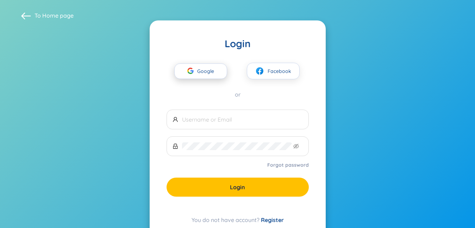
click at [206, 70] on span "Google" at bounding box center [207, 71] width 20 height 15
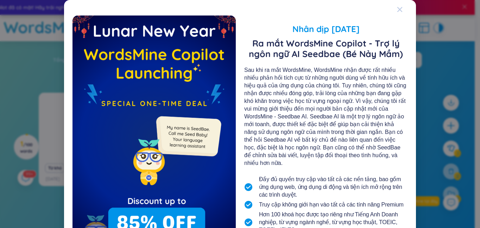
click at [398, 11] on icon "Close" at bounding box center [400, 9] width 5 height 5
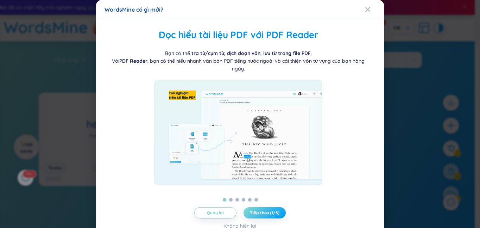
click at [267, 215] on span "Tiếp theo (1/6)" at bounding box center [264, 213] width 29 height 6
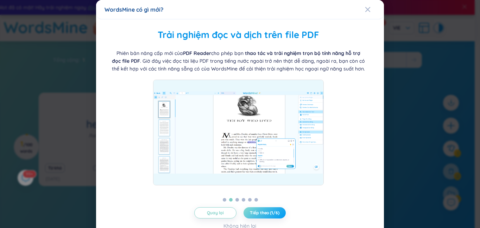
click at [267, 215] on span "Tiếp theo (1/6)" at bounding box center [264, 213] width 29 height 6
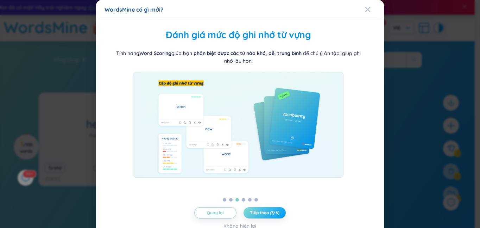
click at [267, 215] on span "Tiếp theo (3/6)" at bounding box center [265, 213] width 30 height 6
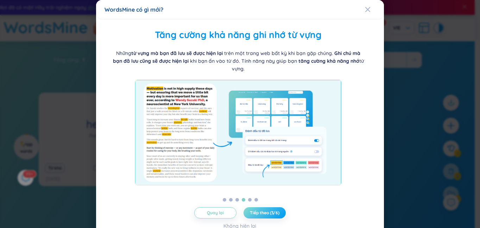
click at [267, 215] on span "Tiếp theo (3/6)" at bounding box center [265, 213] width 30 height 6
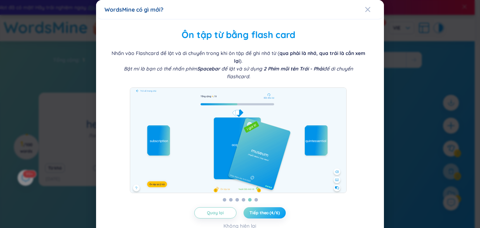
click at [267, 215] on span "Tiếp theo (4/6)" at bounding box center [265, 213] width 30 height 6
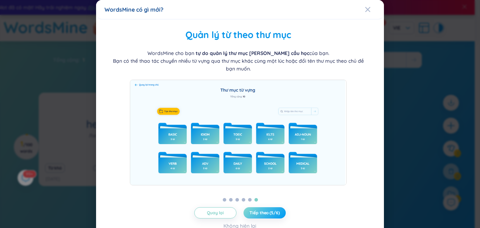
click at [267, 215] on span "Tiếp theo (5/6)" at bounding box center [265, 213] width 30 height 6
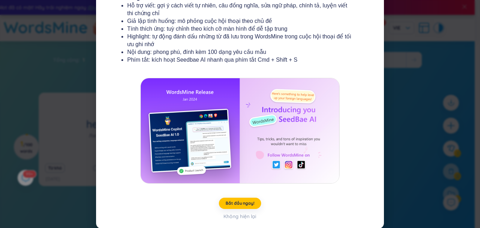
scroll to position [128, 0]
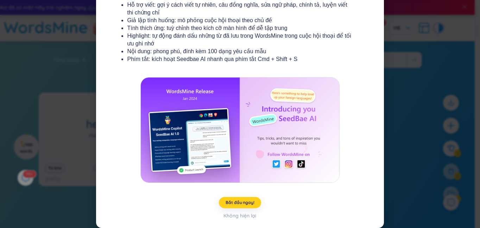
click at [245, 204] on span "Bắt đầu ngay!" at bounding box center [240, 203] width 29 height 6
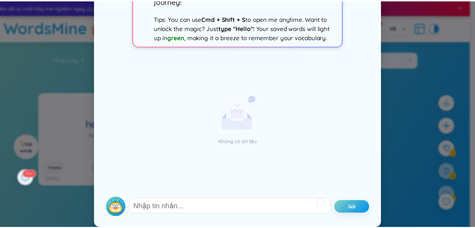
scroll to position [0, 0]
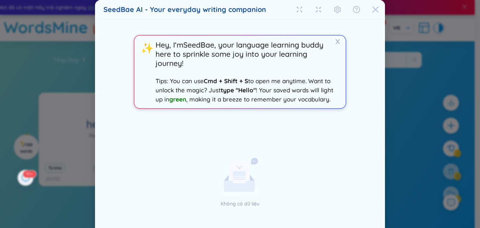
click at [374, 9] on icon "Close" at bounding box center [376, 9] width 6 height 6
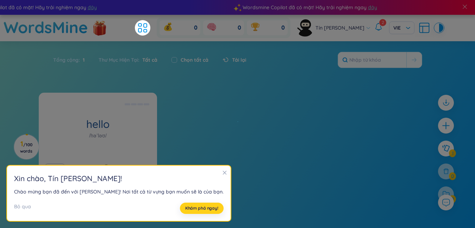
click at [185, 207] on span "Khám phá ngay!" at bounding box center [201, 208] width 33 height 6
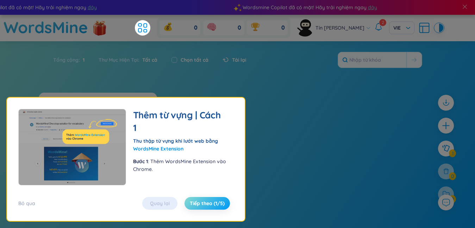
click at [211, 207] on button "Tiếp theo (1/5)" at bounding box center [207, 203] width 45 height 13
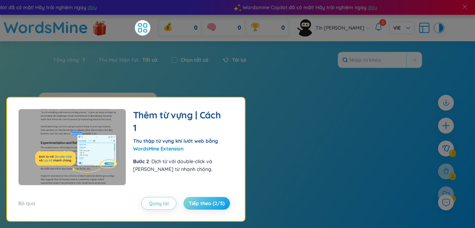
click at [211, 207] on button "Tiếp theo (2/5)" at bounding box center [206, 203] width 46 height 13
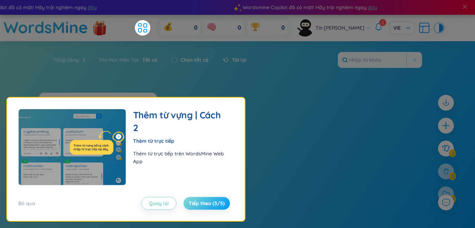
click at [211, 207] on button "Tiếp theo (3/5)" at bounding box center [206, 203] width 46 height 13
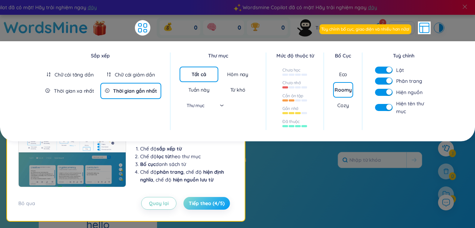
click at [211, 207] on button "Tiếp theo (4/5)" at bounding box center [206, 203] width 46 height 13
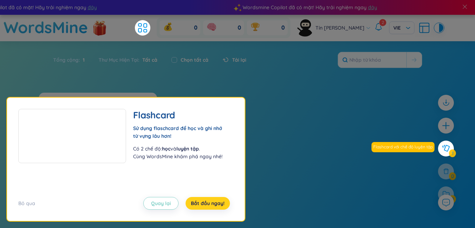
click at [211, 207] on button "Bắt đầu ngay!" at bounding box center [208, 203] width 44 height 13
